Goal: Information Seeking & Learning: Learn about a topic

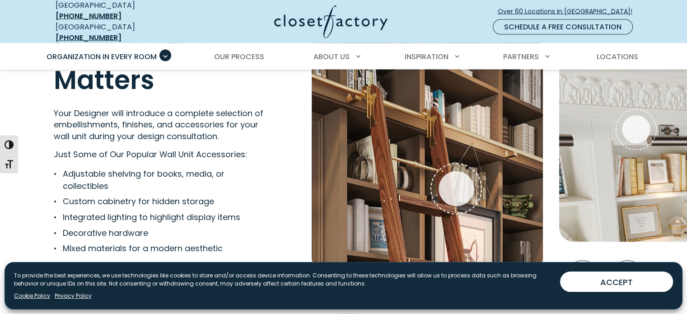
scroll to position [1749, 0]
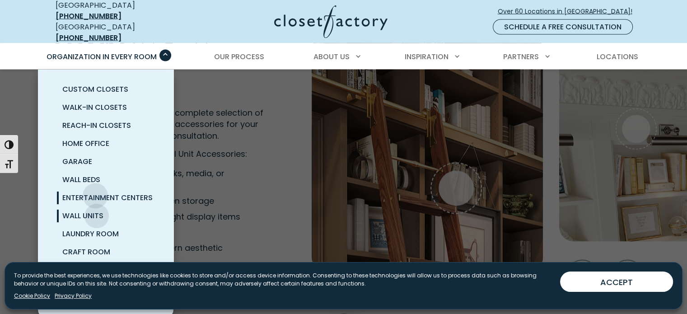
click at [95, 192] on span "Entertainment Centers" at bounding box center [107, 197] width 90 height 10
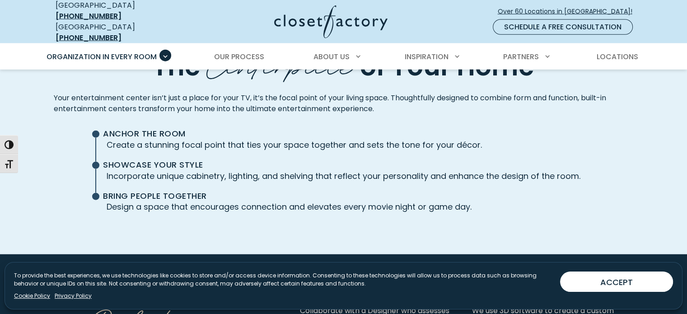
scroll to position [2117, 0]
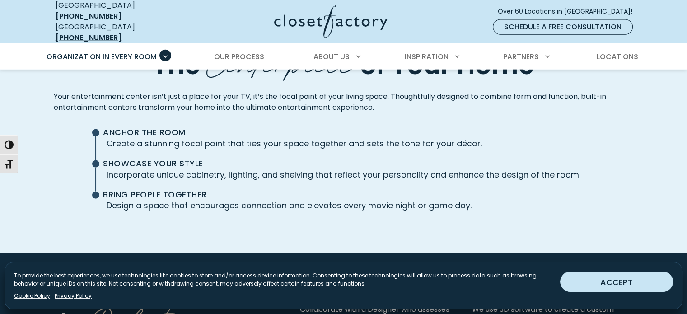
click at [588, 278] on button "ACCEPT" at bounding box center [616, 281] width 113 height 20
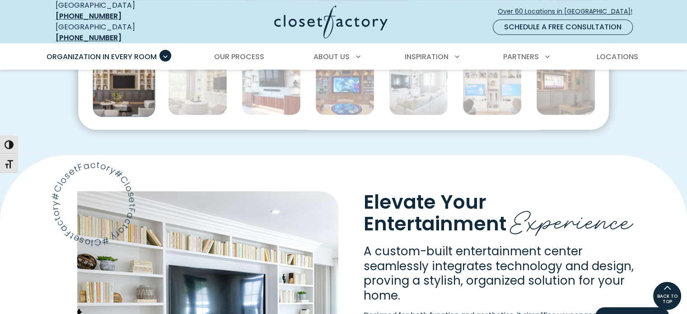
scroll to position [449, 0]
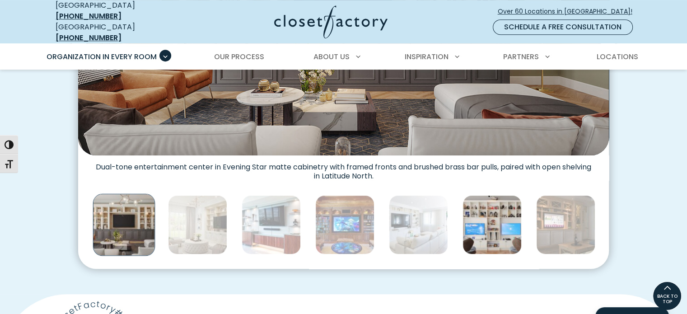
click at [491, 231] on img "Thumbnail Gallery" at bounding box center [492, 224] width 59 height 59
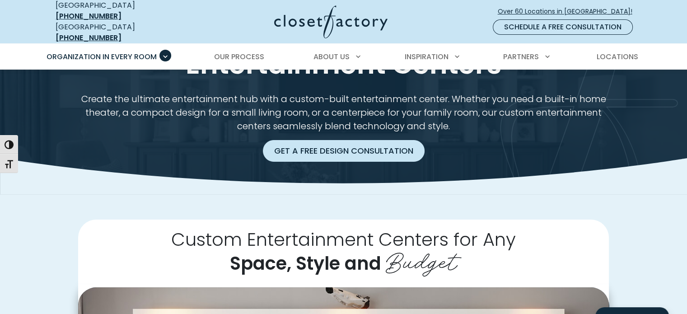
scroll to position [23, 0]
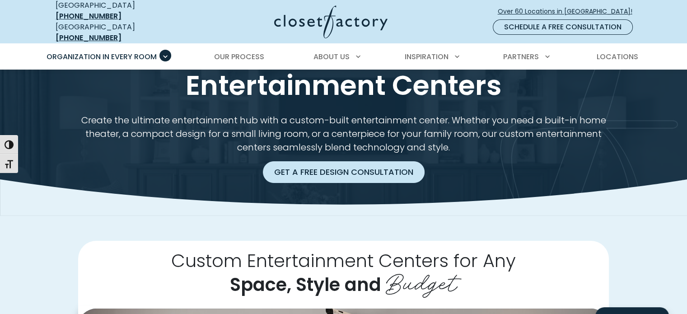
click at [345, 167] on link "Get a Free Design Consultation" at bounding box center [344, 172] width 162 height 22
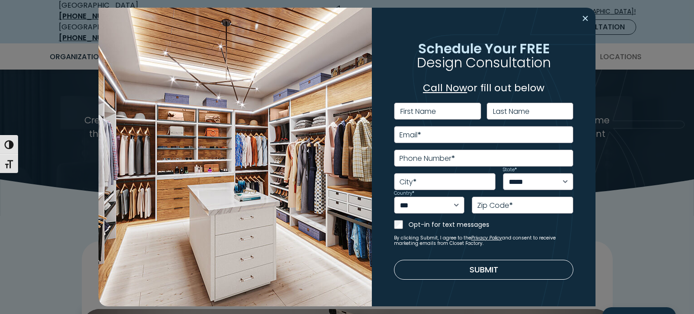
click at [581, 16] on button "Close modal" at bounding box center [585, 18] width 13 height 14
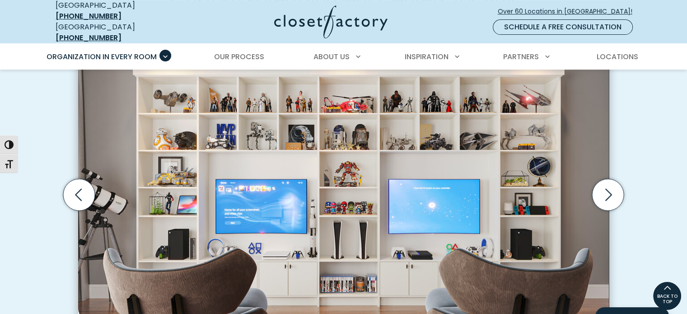
scroll to position [294, 0]
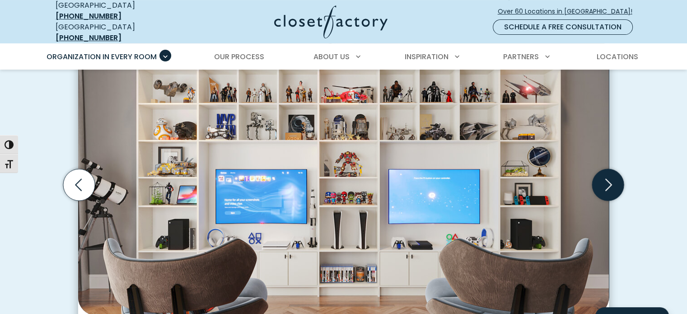
click at [612, 177] on icon "Next slide" at bounding box center [608, 185] width 32 height 32
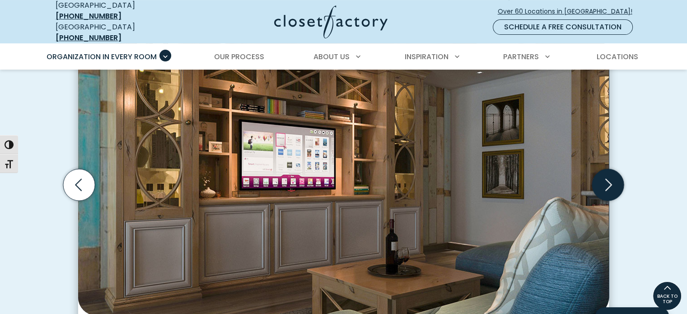
click at [617, 174] on icon "Next slide" at bounding box center [608, 185] width 32 height 32
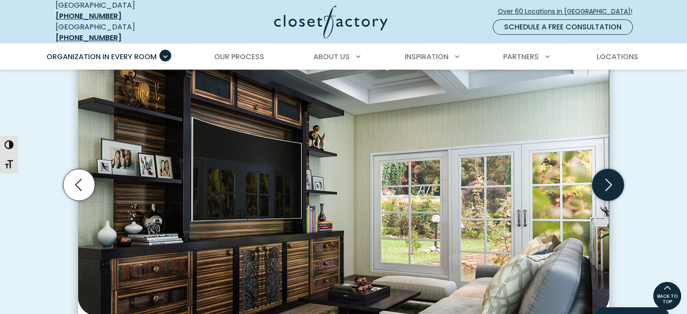
click at [617, 174] on icon "Next slide" at bounding box center [608, 185] width 32 height 32
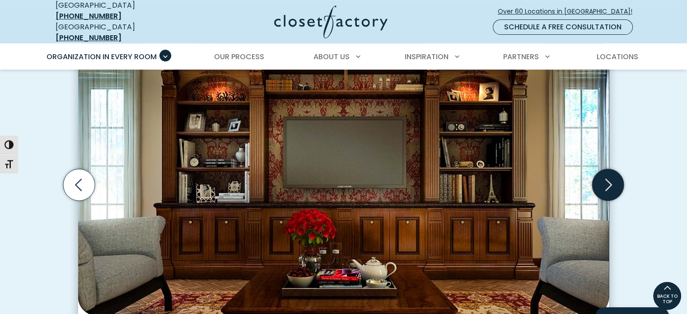
click at [608, 178] on icon "Next slide" at bounding box center [608, 184] width 7 height 12
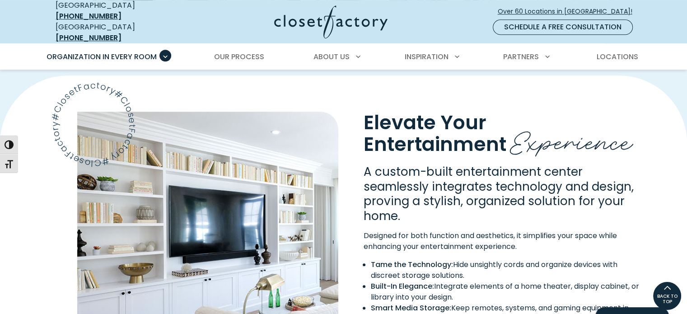
scroll to position [655, 0]
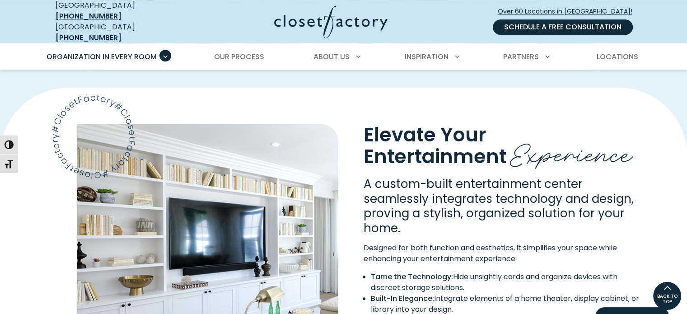
click at [576, 20] on link "Schedule a Free Consultation" at bounding box center [563, 26] width 140 height 15
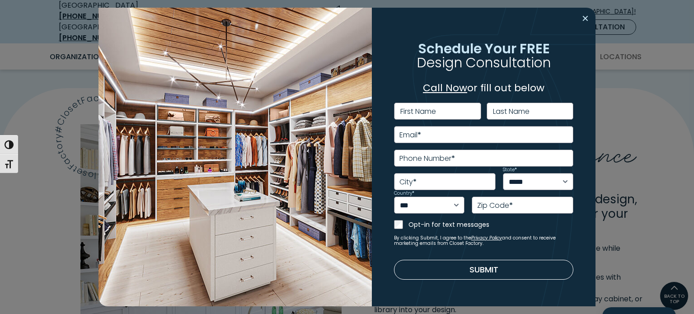
click at [579, 18] on button "Close modal" at bounding box center [585, 18] width 13 height 14
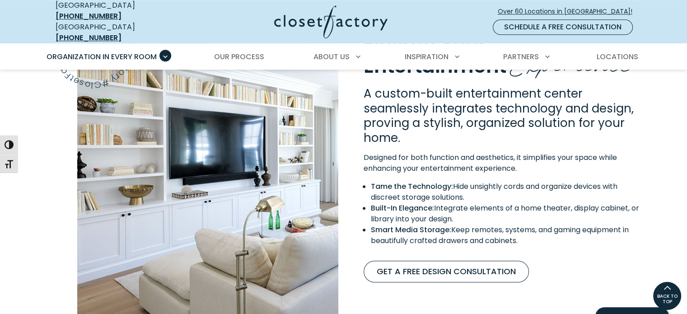
scroll to position [701, 0]
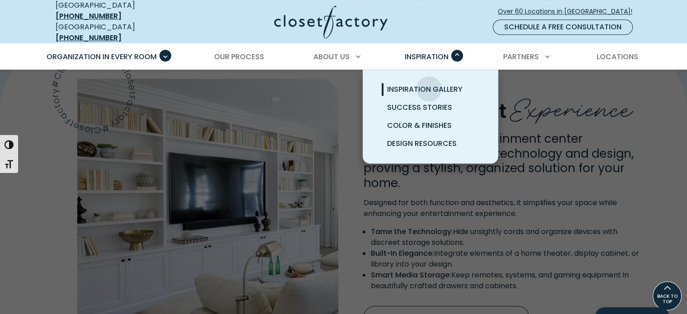
click at [429, 84] on span "Inspiration Gallery" at bounding box center [424, 89] width 75 height 10
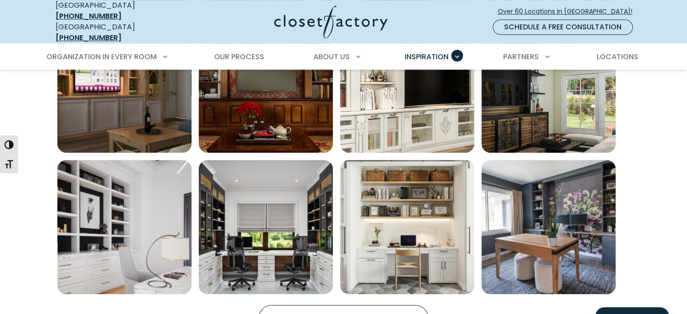
scroll to position [678, 0]
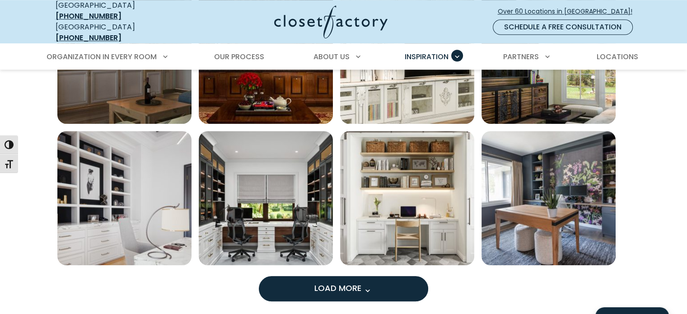
click at [348, 282] on span "Load More" at bounding box center [343, 287] width 59 height 11
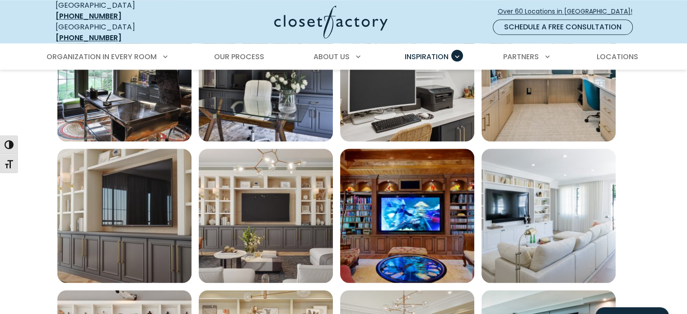
scroll to position [1129, 0]
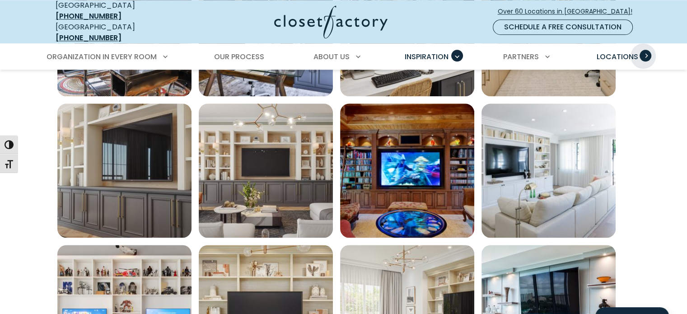
click at [643, 50] on span "Primary Menu" at bounding box center [646, 56] width 12 height 12
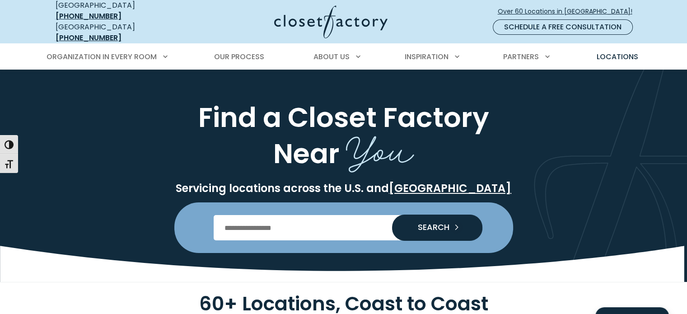
click at [351, 207] on form "SEARCH" at bounding box center [343, 227] width 339 height 51
click at [343, 215] on input "Enter Postal Code" at bounding box center [344, 227] width 260 height 25
type input "*****"
click at [392, 215] on button "SEARCH" at bounding box center [437, 228] width 90 height 26
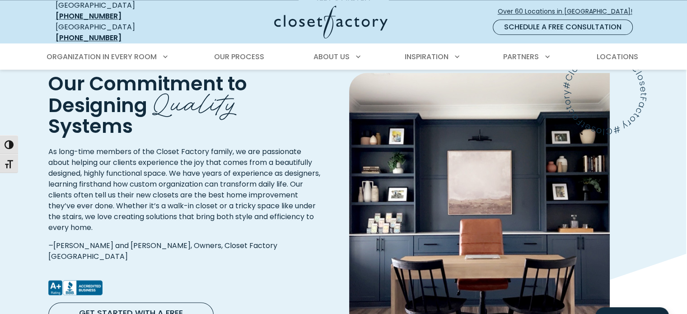
scroll to position [1084, 0]
